Goal: Task Accomplishment & Management: Use online tool/utility

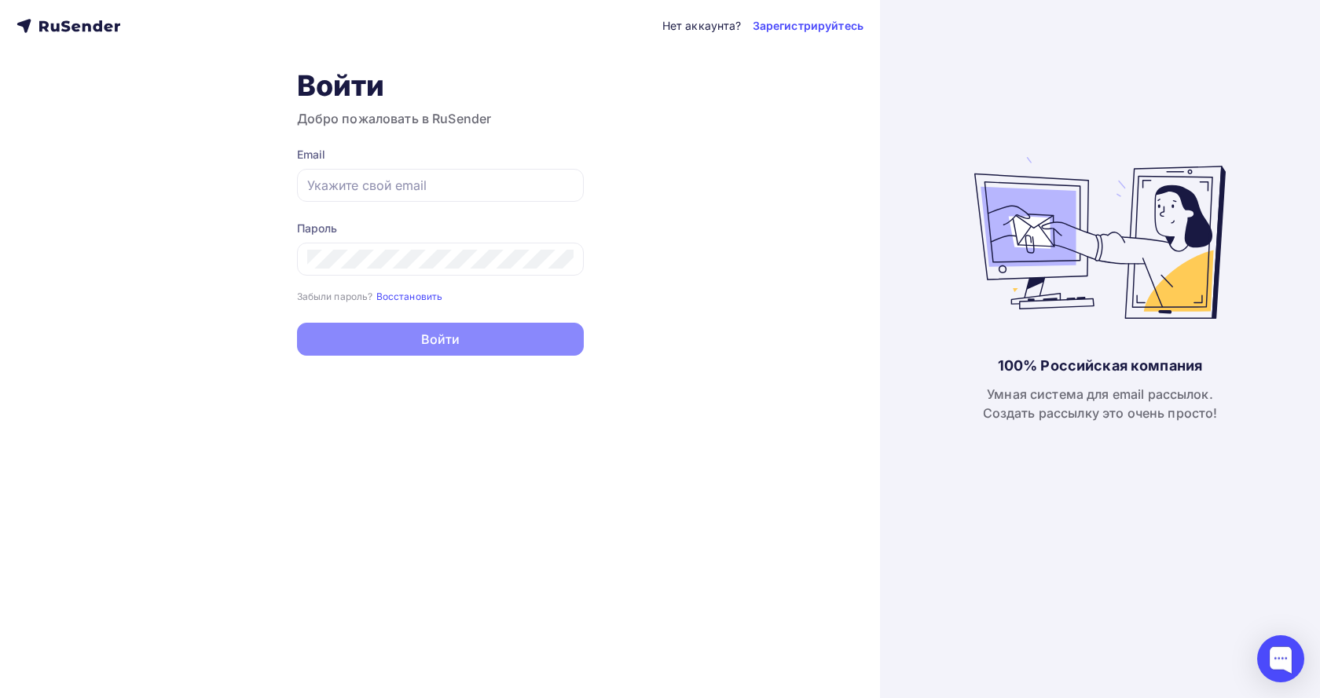
type input "[EMAIL_ADDRESS][DOMAIN_NAME]"
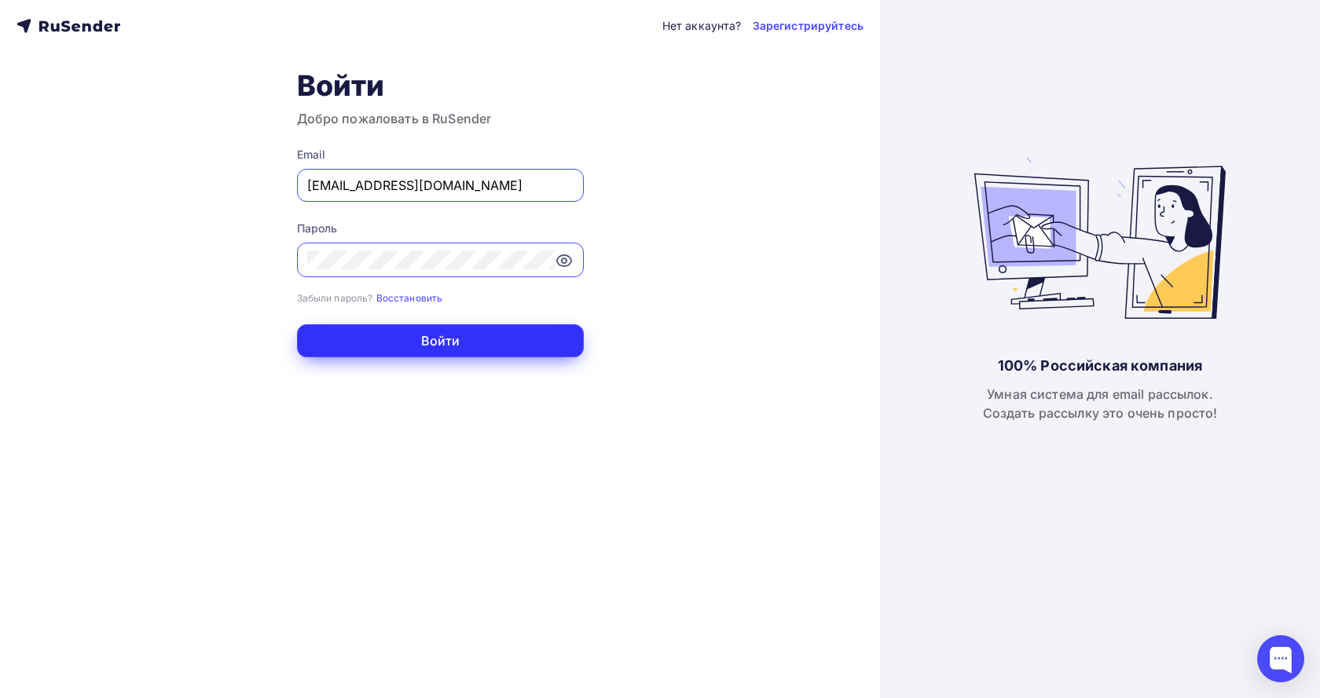
click at [457, 335] on button "Войти" at bounding box center [440, 340] width 287 height 33
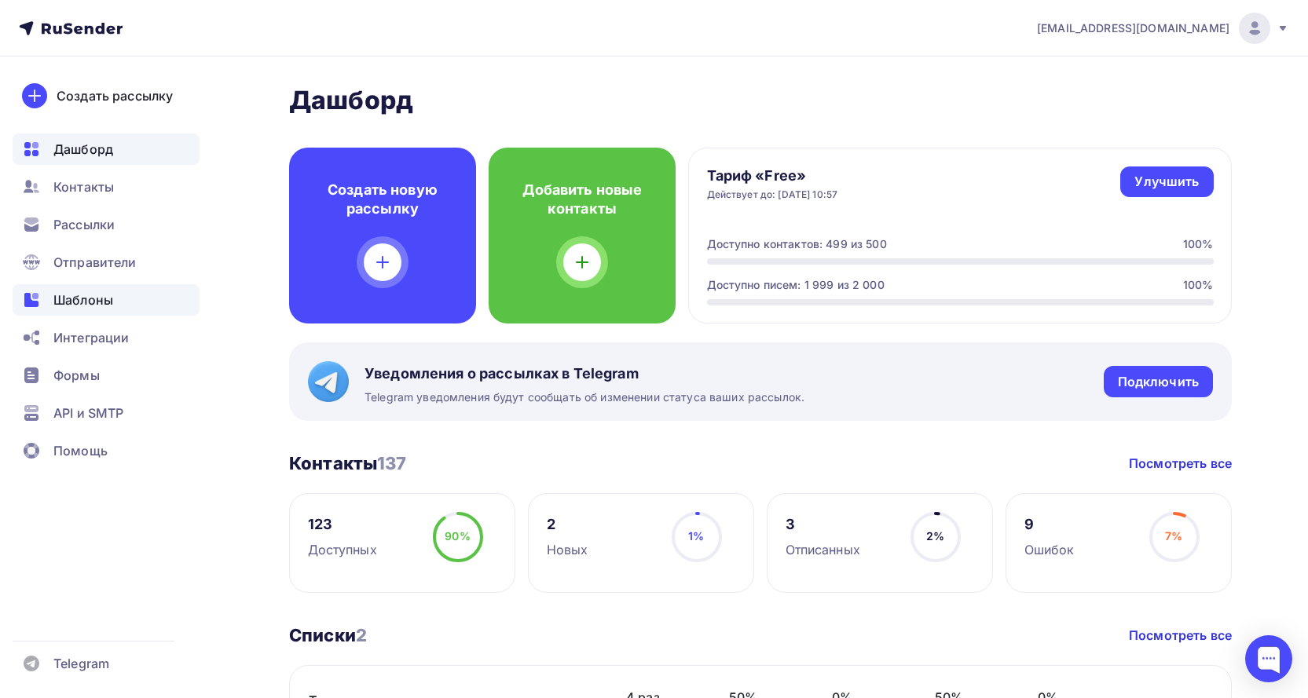
click at [97, 295] on span "Шаблоны" at bounding box center [83, 300] width 60 height 19
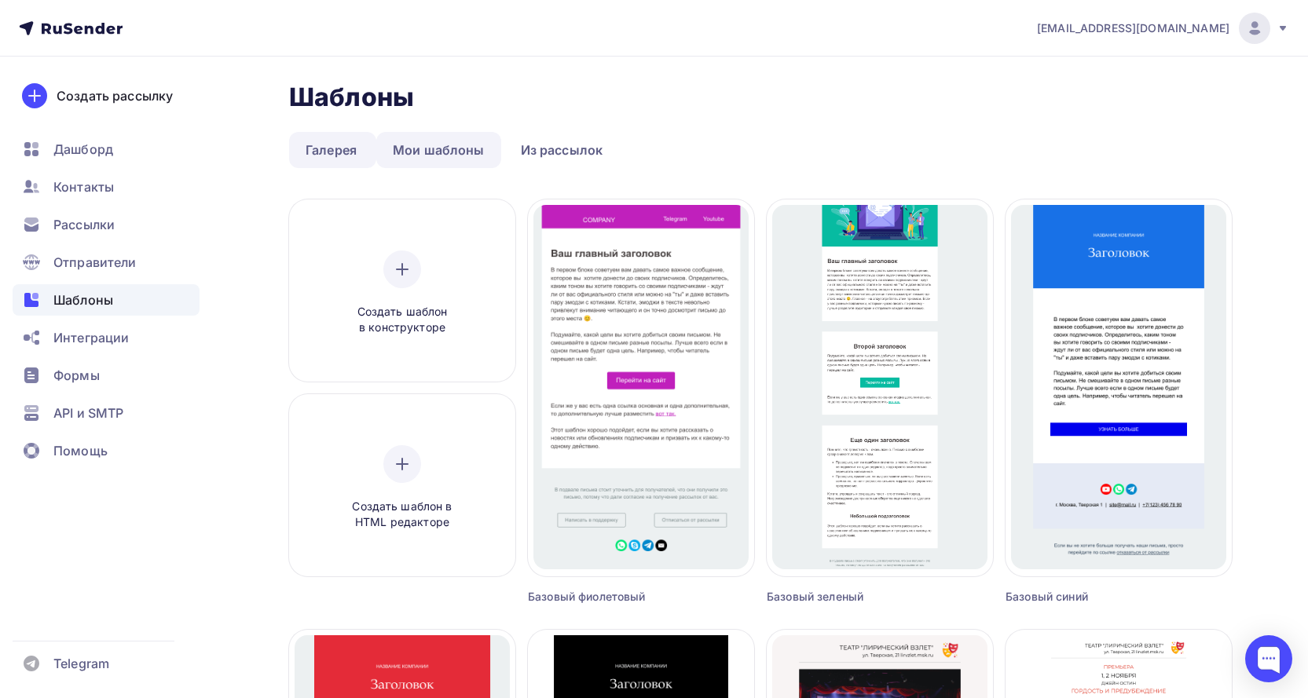
click at [435, 147] on link "Мои шаблоны" at bounding box center [438, 150] width 125 height 36
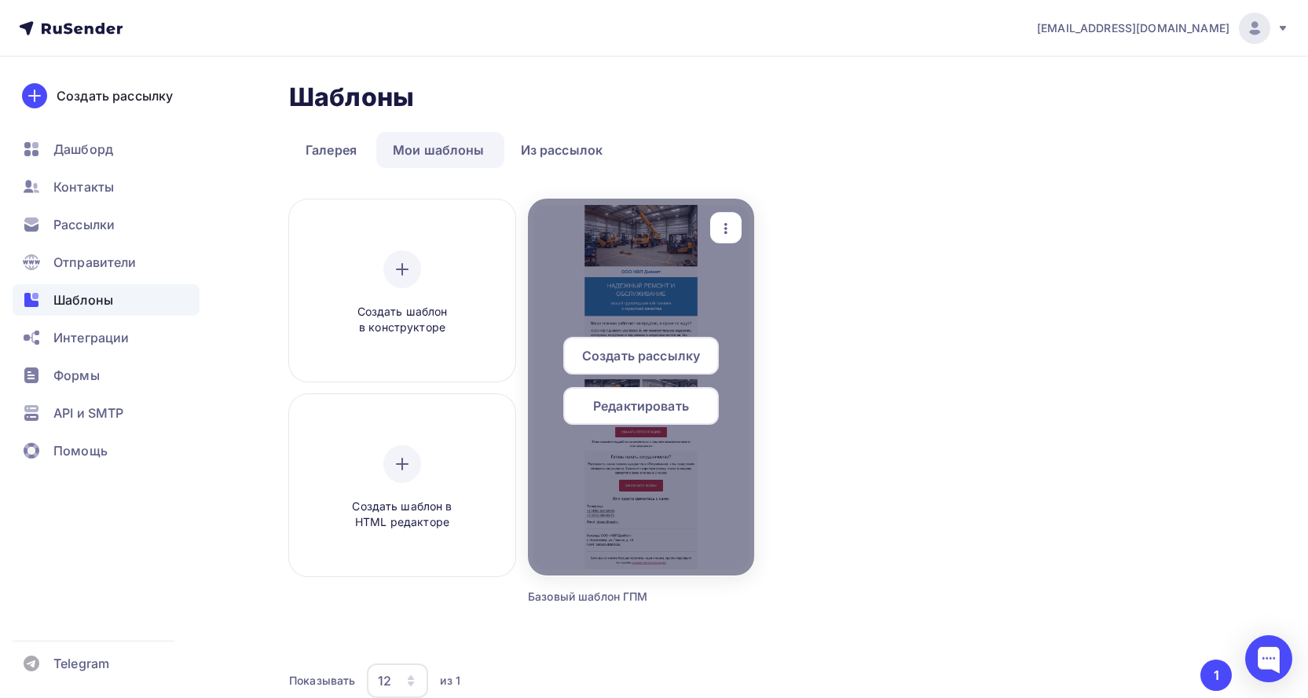
click at [676, 404] on span "Редактировать" at bounding box center [641, 406] width 96 height 19
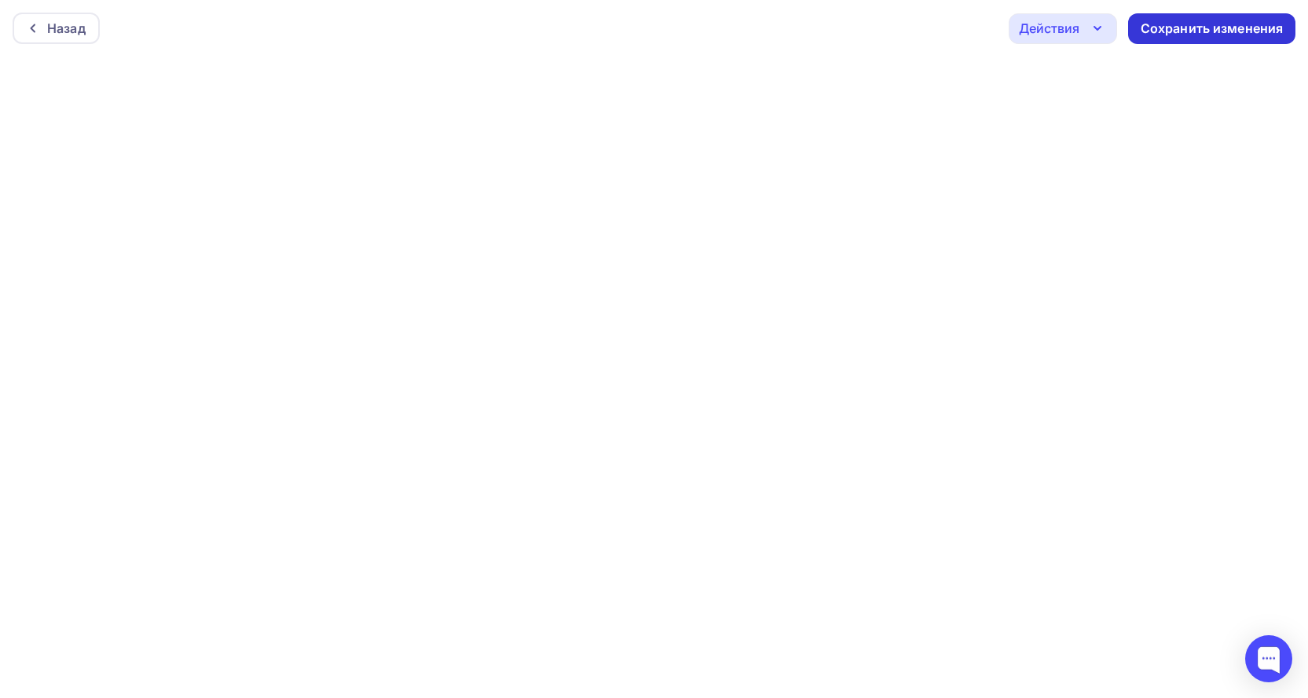
click at [1246, 20] on div "Сохранить изменения" at bounding box center [1212, 29] width 143 height 18
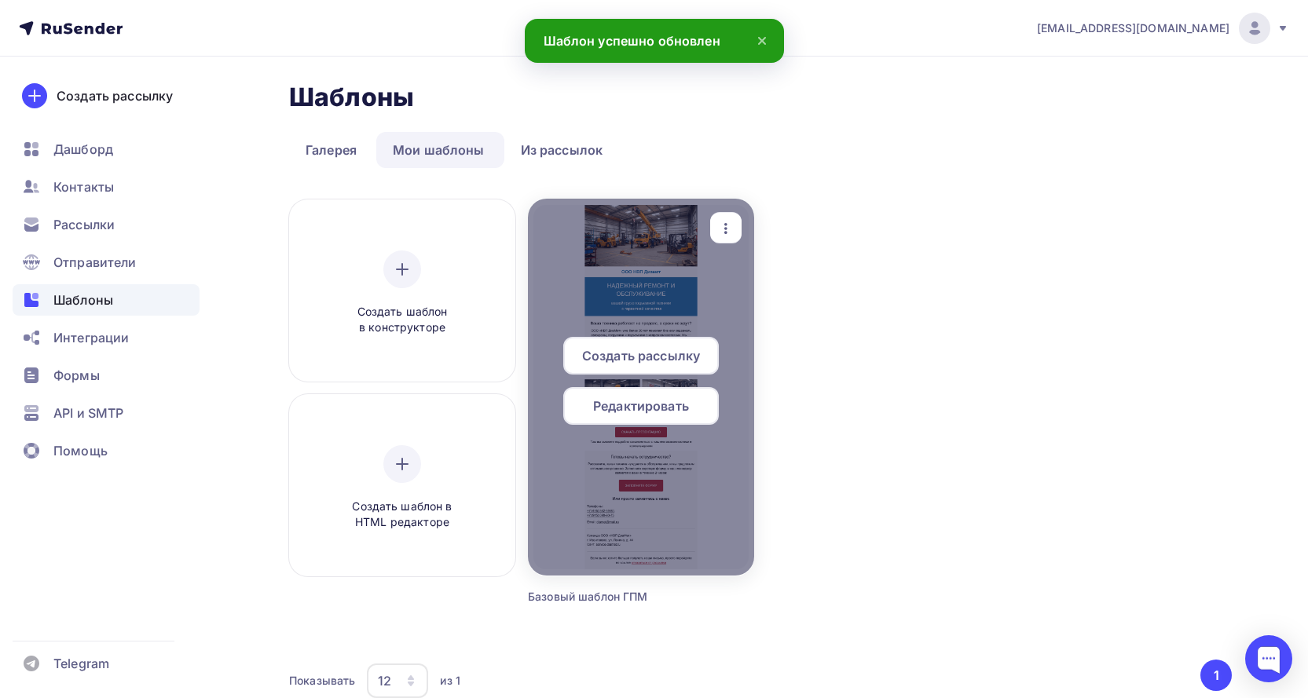
click at [652, 407] on span "Редактировать" at bounding box center [641, 406] width 96 height 19
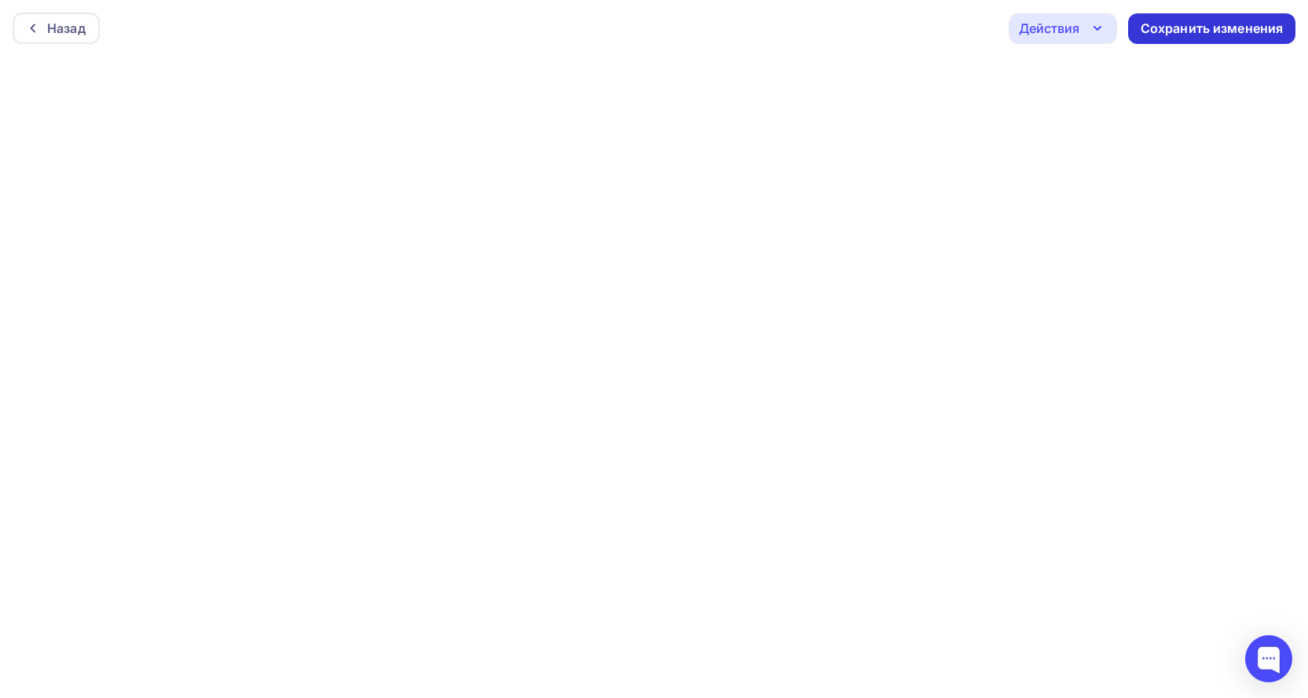
click at [1172, 24] on div "Сохранить изменения" at bounding box center [1212, 29] width 143 height 18
